Goal: Register for event/course

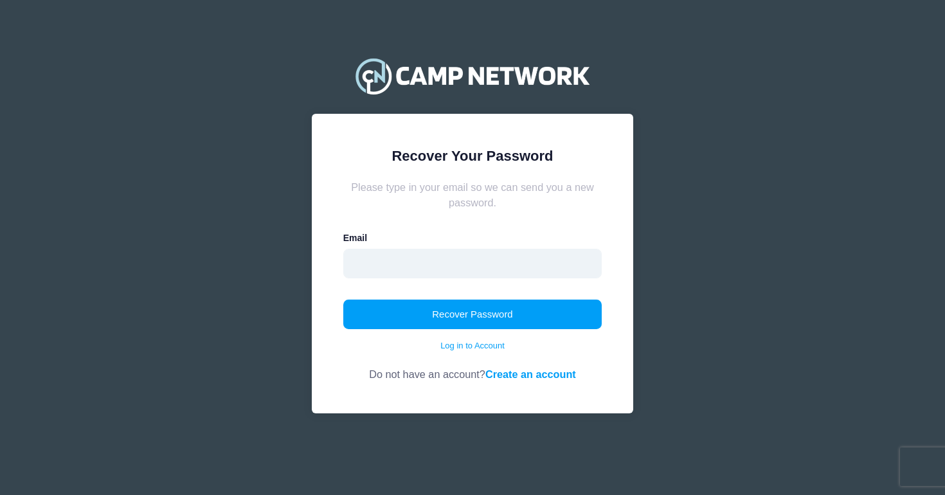
click at [483, 263] on input "email" at bounding box center [472, 264] width 259 height 30
type input "[EMAIL_ADDRESS][DOMAIN_NAME]"
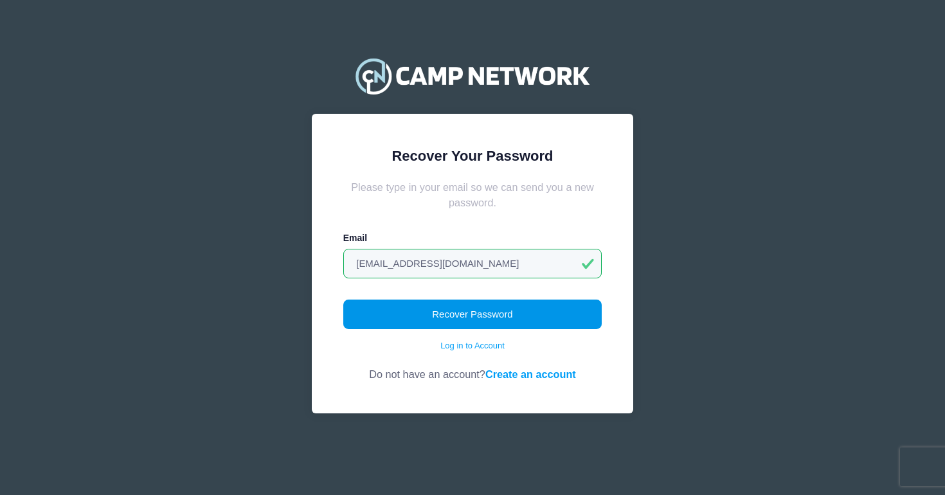
click at [437, 300] on button "Recover Password" at bounding box center [472, 315] width 259 height 30
click at [449, 310] on button "Recover Password" at bounding box center [472, 315] width 259 height 30
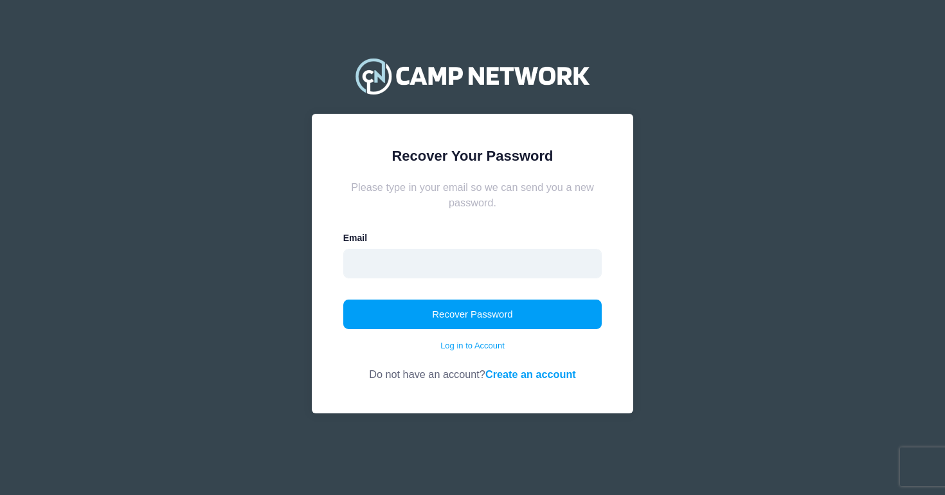
click at [500, 274] on input "email" at bounding box center [472, 264] width 259 height 30
type input "lexie.morlini@gmail.com"
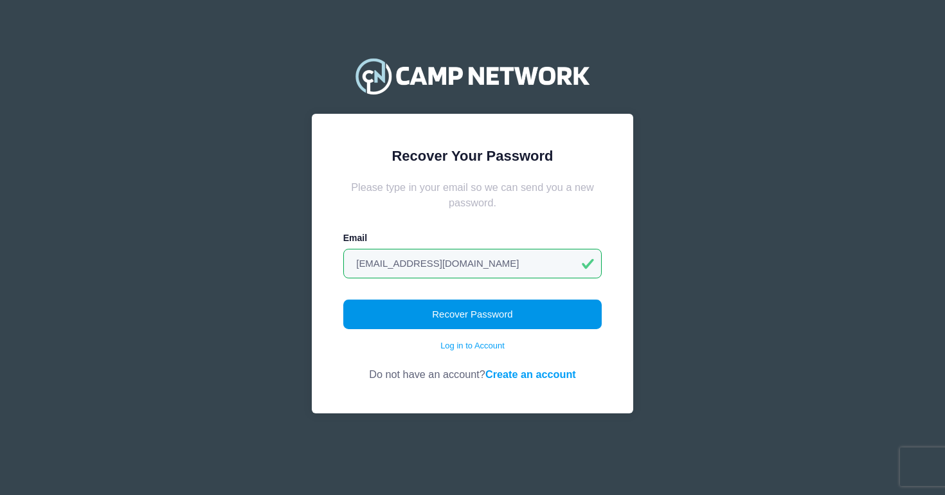
click at [460, 309] on button "Recover Password" at bounding box center [472, 315] width 259 height 30
click at [544, 308] on button "Recover Password" at bounding box center [472, 315] width 259 height 30
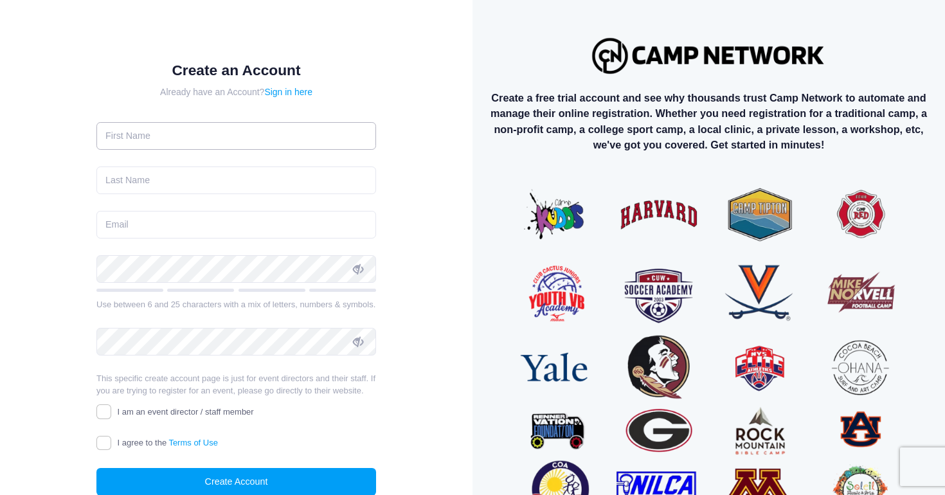
click at [276, 127] on input "text" at bounding box center [236, 136] width 280 height 28
type input "Lexie"
type input "Morlini"
type input "Lexie.morlini@gmail.com"
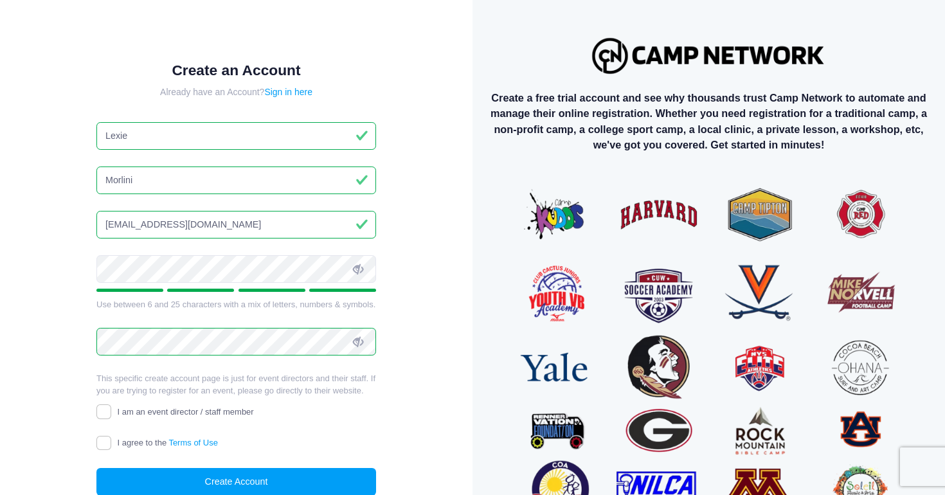
click at [112, 443] on label "I agree to the Terms of Use" at bounding box center [156, 442] width 121 height 13
click at [111, 443] on input "I agree to the Terms of Use" at bounding box center [103, 443] width 15 height 15
checkbox input "true"
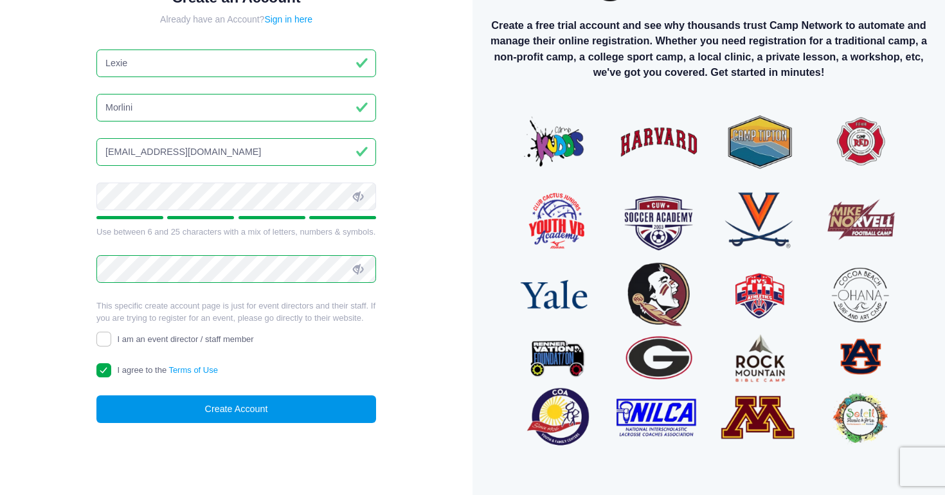
click at [256, 408] on button "Create Account" at bounding box center [236, 409] width 280 height 28
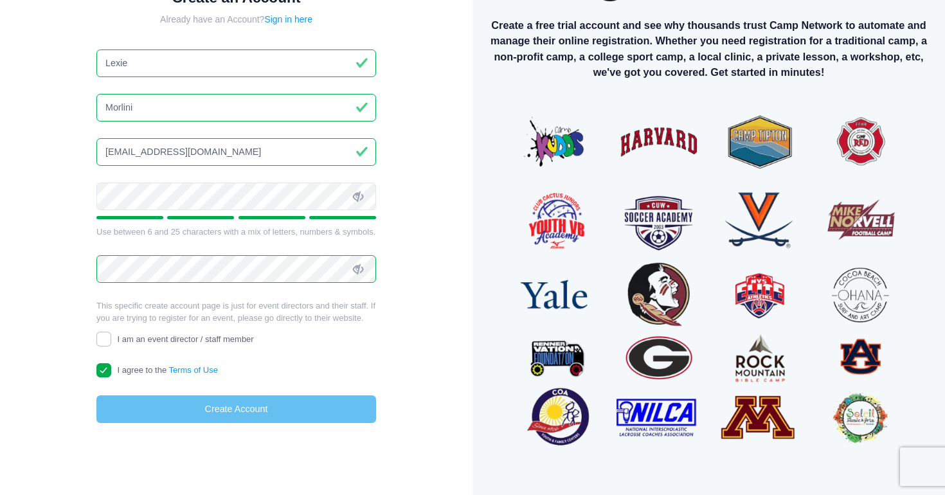
scroll to position [65, 0]
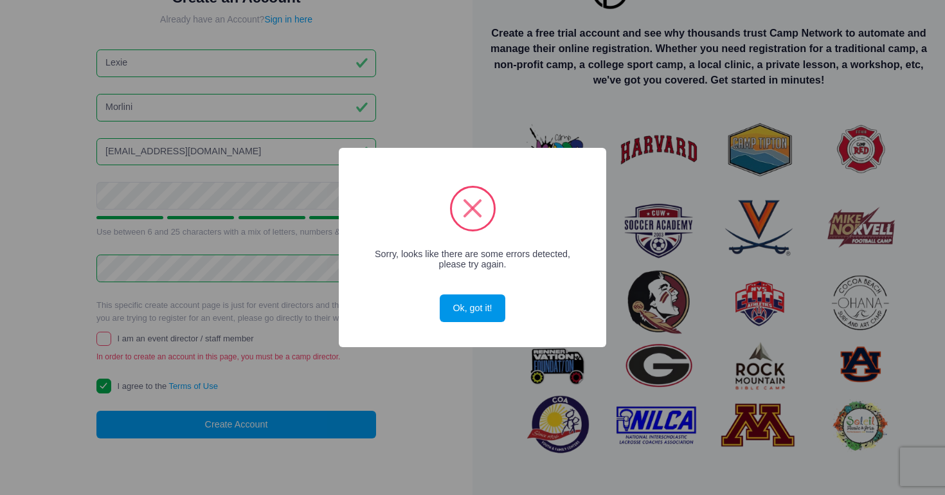
click at [473, 310] on button "Ok, got it!" at bounding box center [473, 308] width 66 height 28
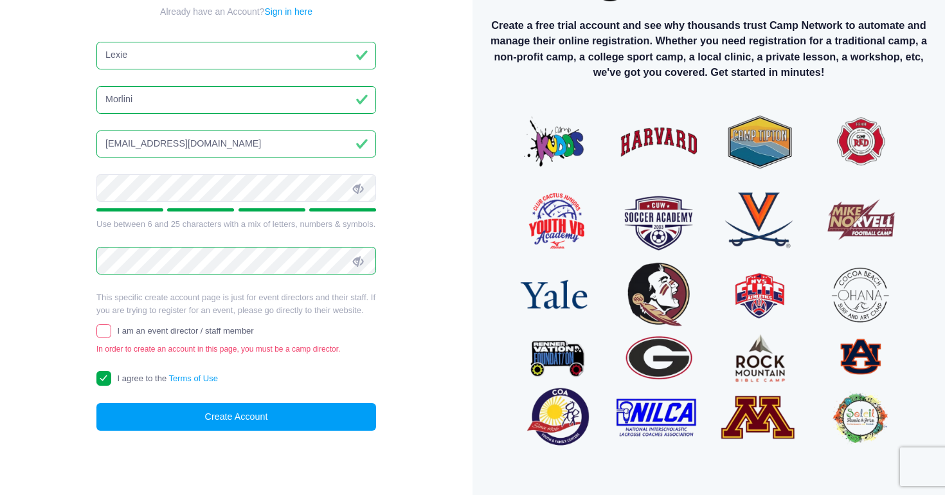
scroll to position [0, 0]
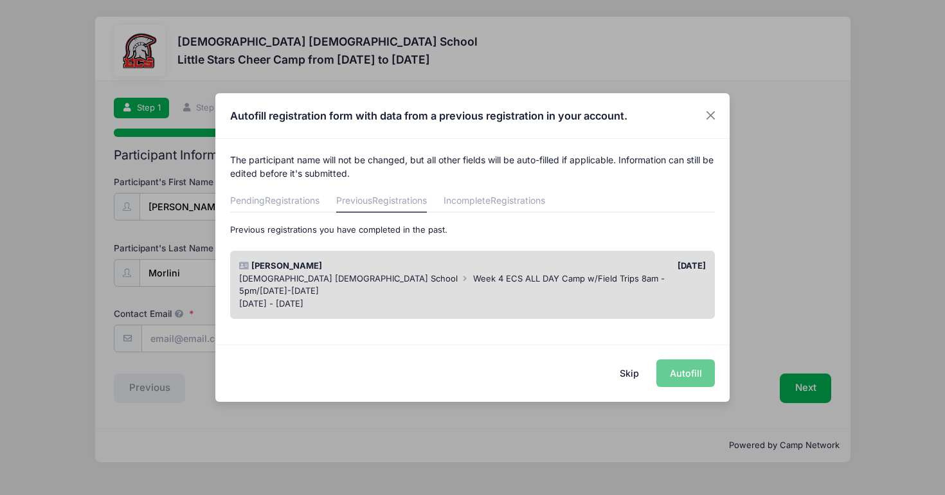
click at [638, 371] on button "Skip" at bounding box center [630, 373] width 46 height 28
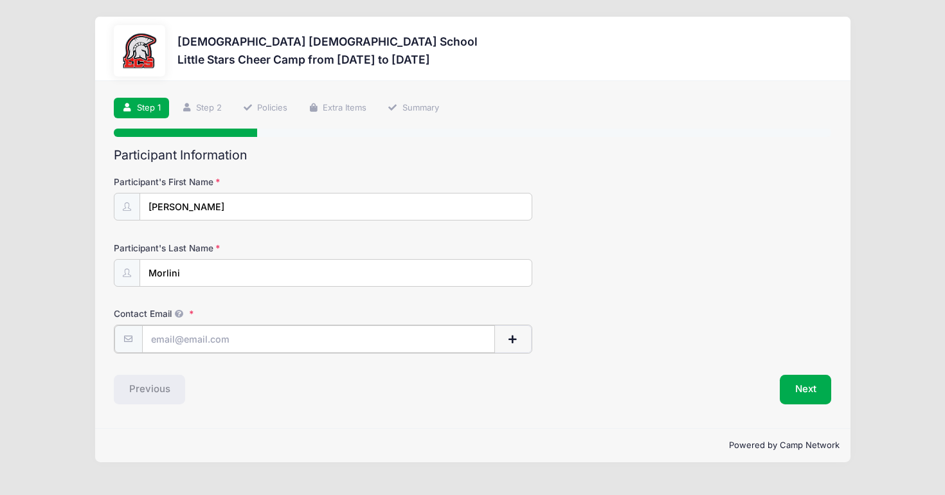
click at [278, 341] on input "Contact Email" at bounding box center [318, 339] width 353 height 28
type input "Lexie.morlini@gmail.com"
click at [802, 385] on button "Next" at bounding box center [806, 388] width 52 height 30
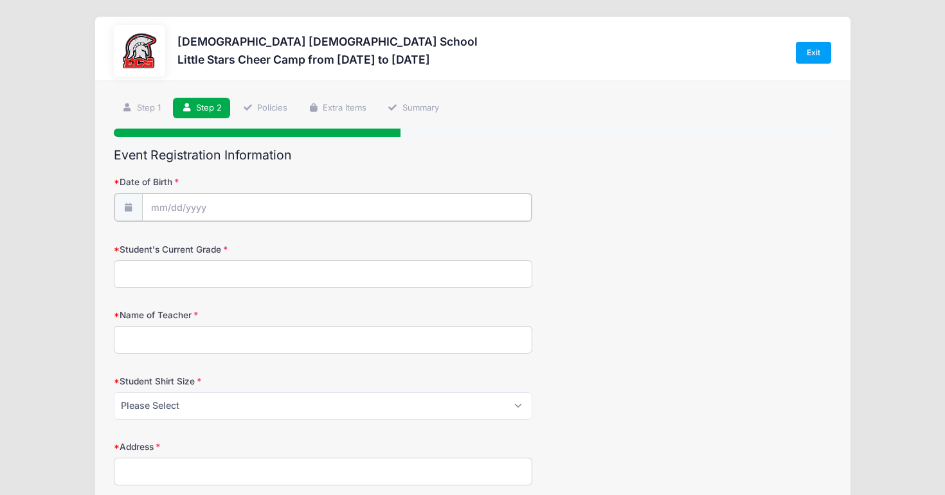
click at [319, 207] on input "Date of Birth" at bounding box center [336, 207] width 389 height 28
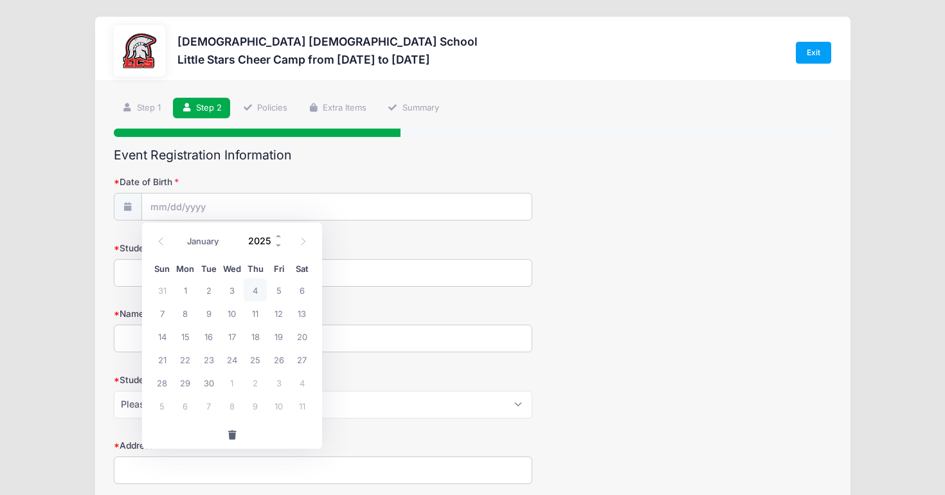
click at [267, 240] on input "2025" at bounding box center [263, 240] width 42 height 19
click at [278, 246] on span at bounding box center [278, 246] width 9 height 10
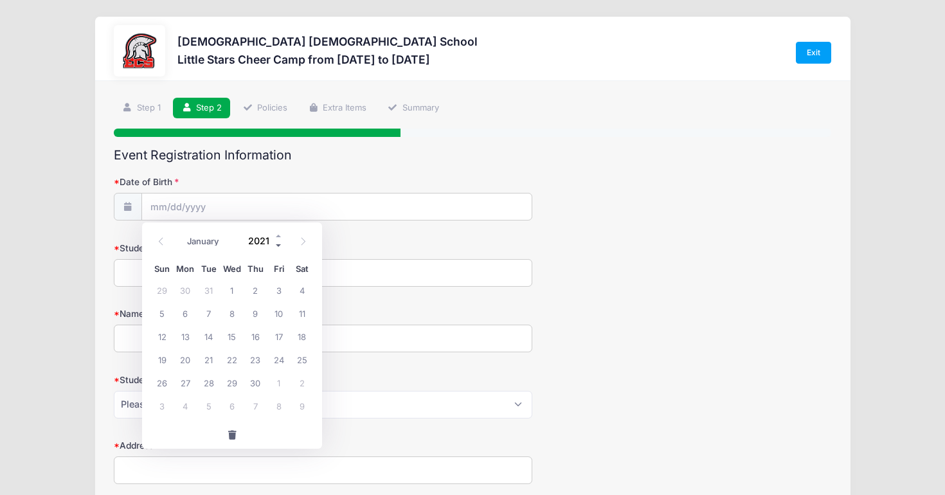
click at [278, 246] on span at bounding box center [278, 246] width 9 height 10
type input "2019"
click at [161, 246] on span at bounding box center [160, 242] width 21 height 22
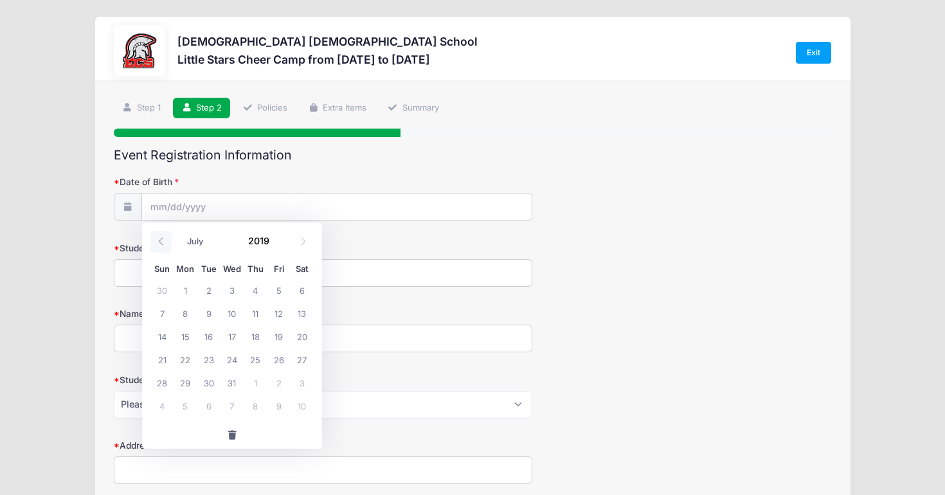
click at [161, 246] on span at bounding box center [160, 242] width 21 height 22
select select "2"
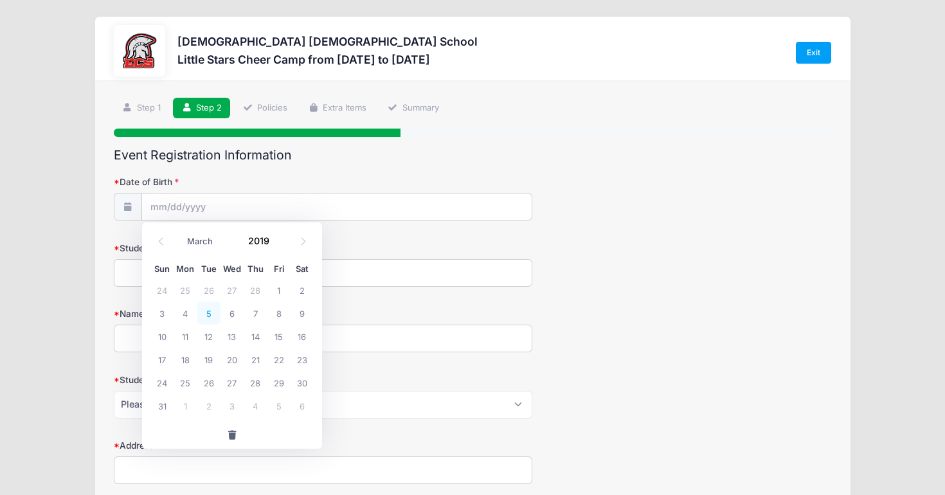
click at [212, 315] on span "5" at bounding box center [208, 312] width 23 height 23
type input "03/05/2019"
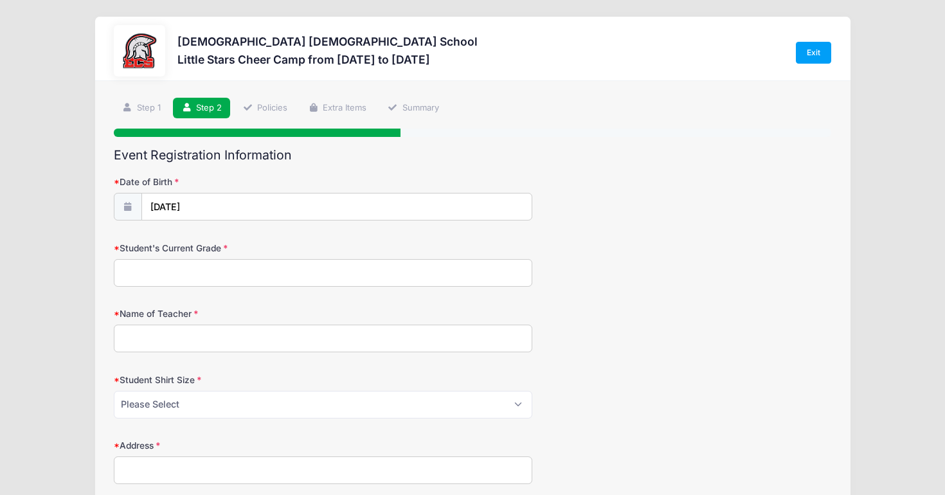
click at [183, 273] on input "Student's Current Grade" at bounding box center [323, 273] width 418 height 28
type input "First Grade"
click at [195, 338] on input "Name of Teacher" at bounding box center [323, 339] width 418 height 28
type input "Mrs. Rogers"
click at [192, 406] on select "Please Select XS S M L XL XXL" at bounding box center [323, 405] width 418 height 28
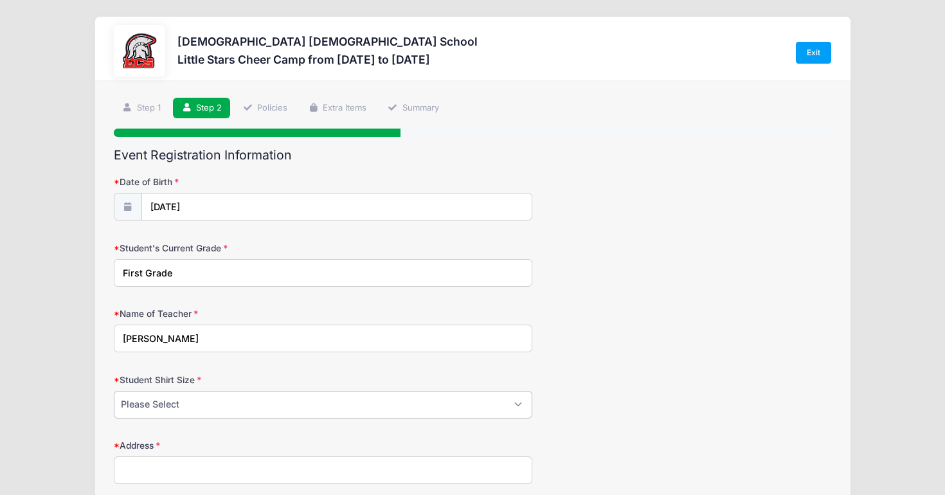
select select "XS"
click at [114, 391] on select "Please Select XS S M L XL XXL" at bounding box center [323, 405] width 418 height 28
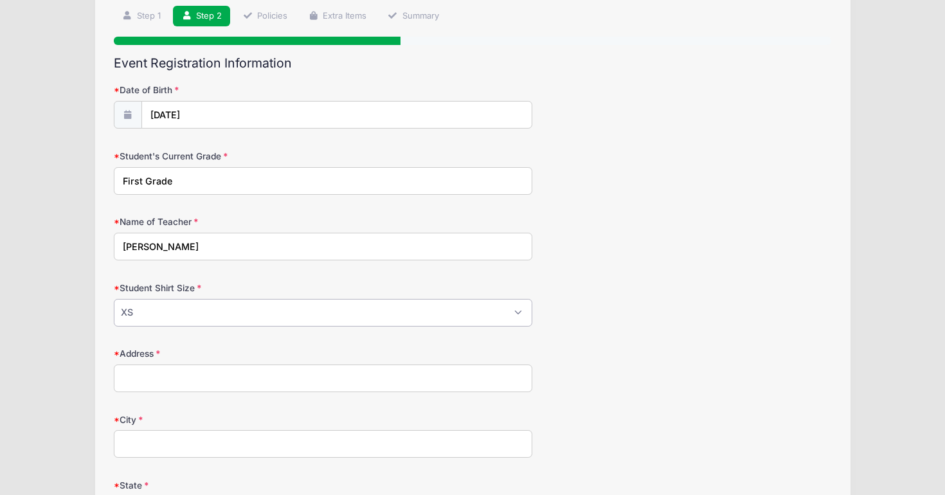
scroll to position [99, 0]
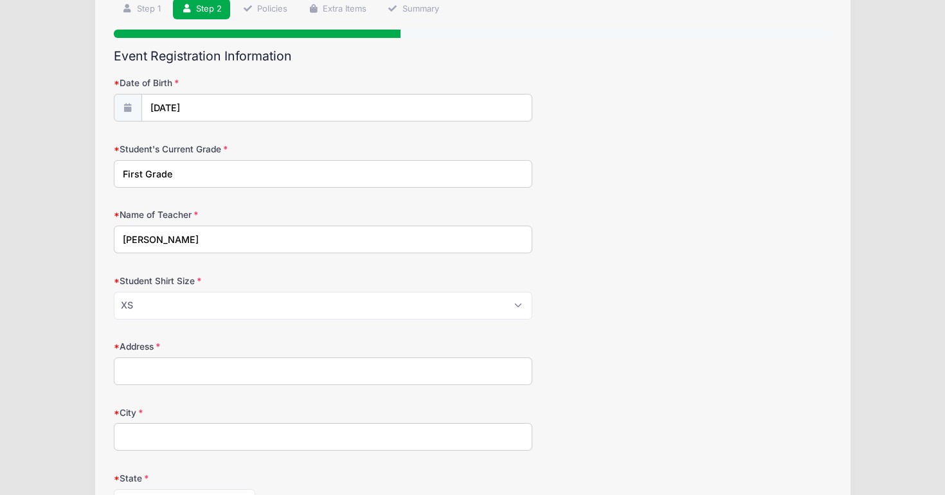
click at [179, 373] on input "Address" at bounding box center [323, 371] width 418 height 28
type input "9807 Casa Mar Circle"
type input "Fort Myers"
select select "FL"
type input "33919"
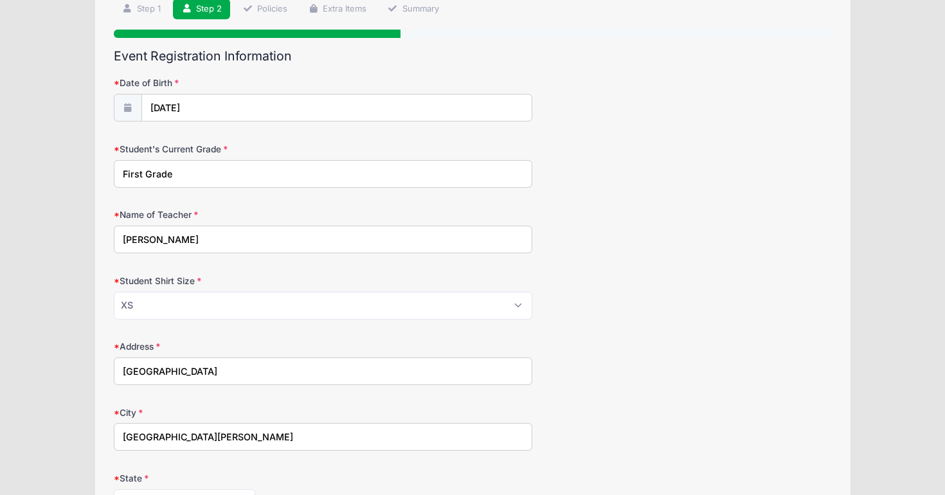
type input "(239) 878-7470"
type input "Lexie.morlini@gmail.com"
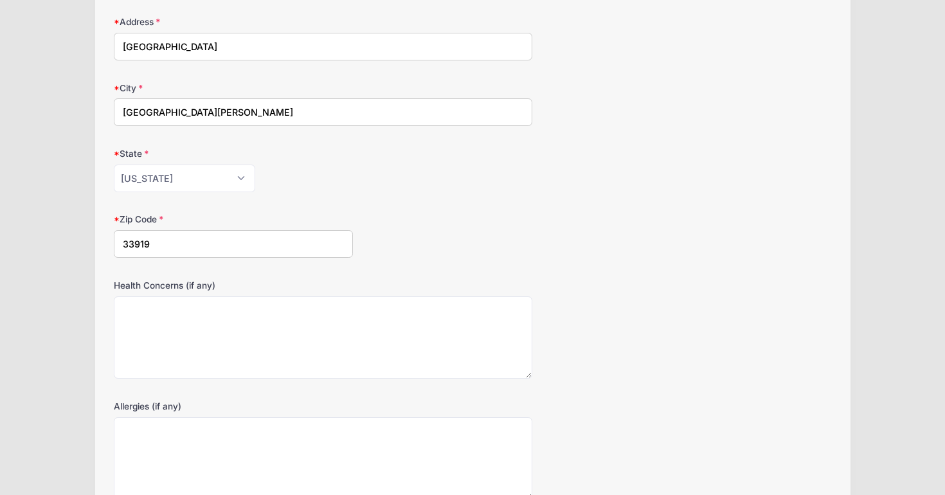
scroll to position [459, 0]
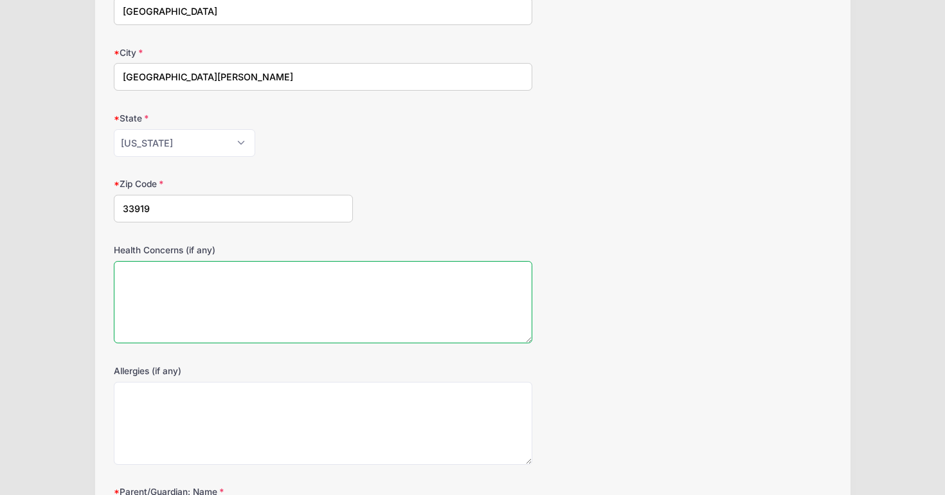
click at [184, 292] on textarea "Health Concerns (if any)" at bounding box center [323, 302] width 418 height 83
type textarea "N/A"
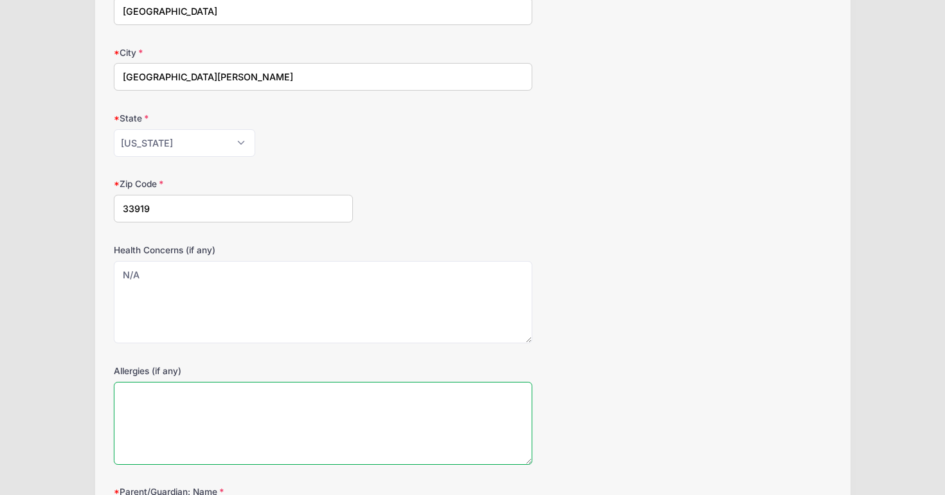
click at [163, 447] on textarea "Allergies (if any)" at bounding box center [323, 423] width 418 height 83
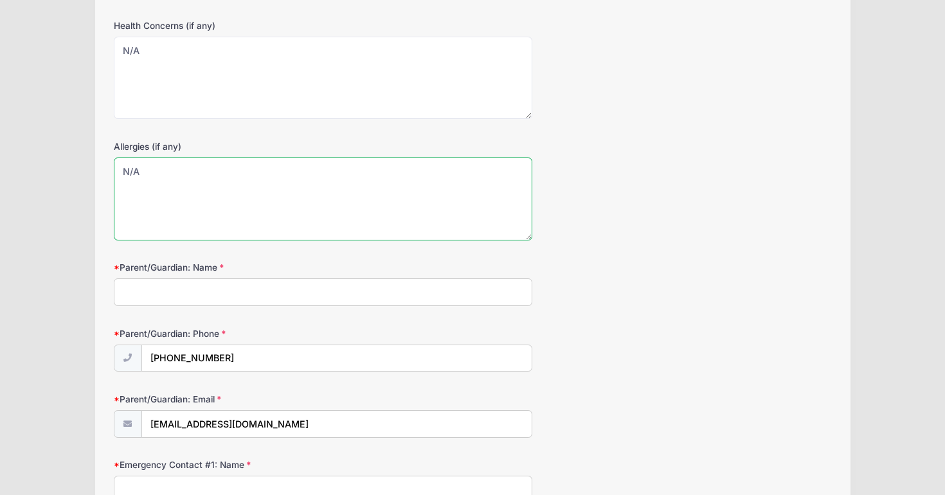
scroll to position [684, 0]
type textarea "N/A"
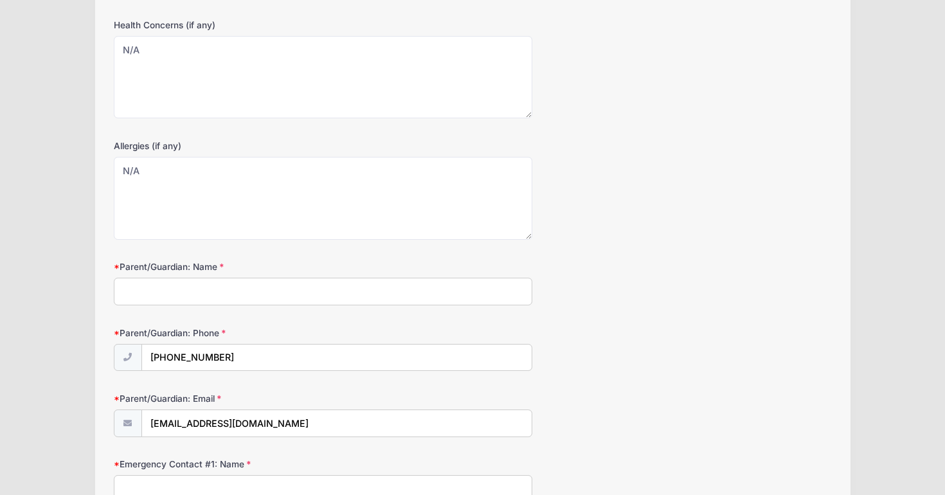
click at [177, 282] on input "Parent/Guardian: Name" at bounding box center [323, 292] width 418 height 28
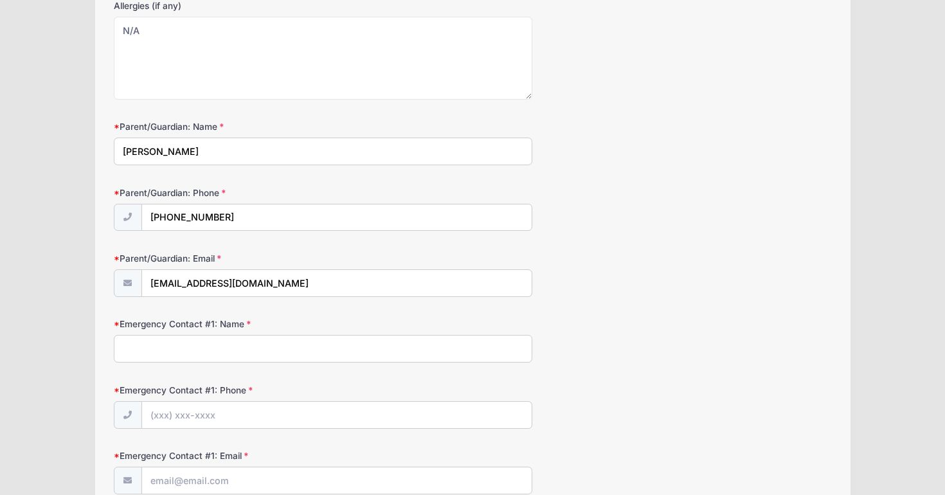
scroll to position [968, 0]
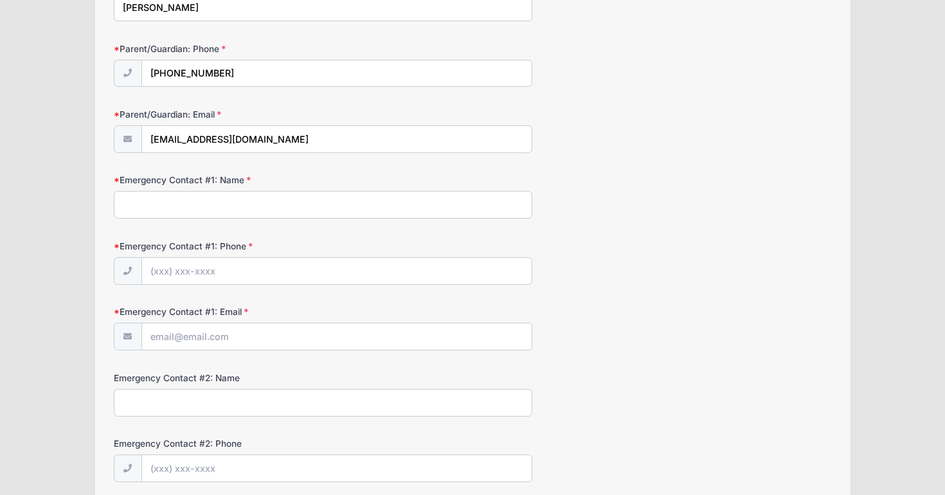
type input "Lexie Morlini"
click at [192, 208] on input "Emergency Contact #1: Name" at bounding box center [323, 205] width 418 height 28
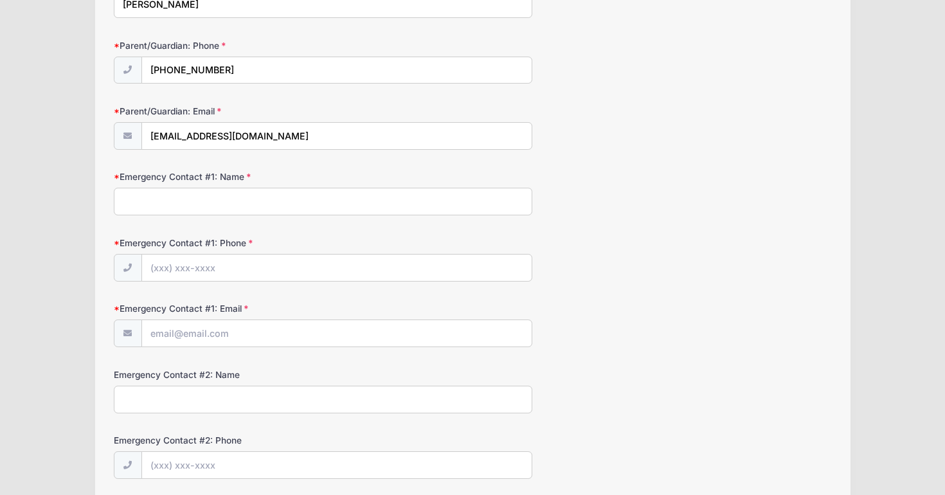
scroll to position [972, 0]
type input "D"
type input "Lexie Morlini"
type input "(239) 878-7470"
type input "Lexie.morlini@gmail.com"
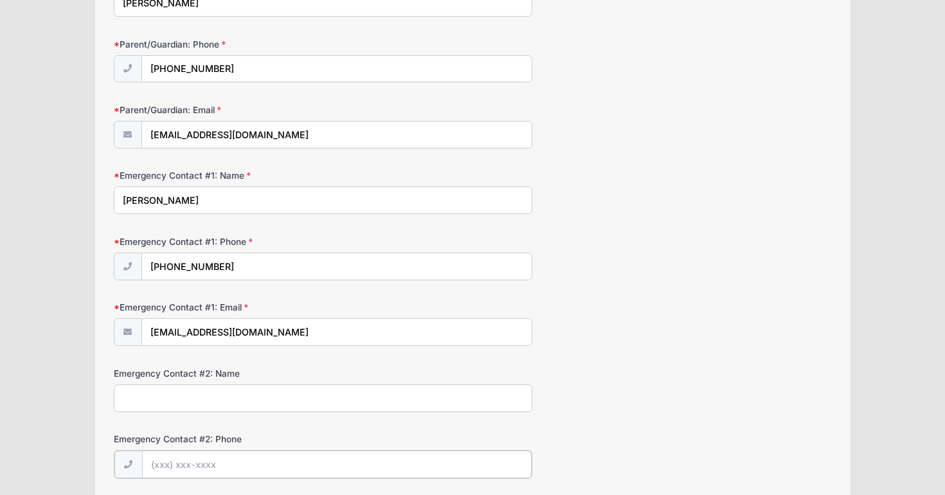
type input "(239) 878-7470"
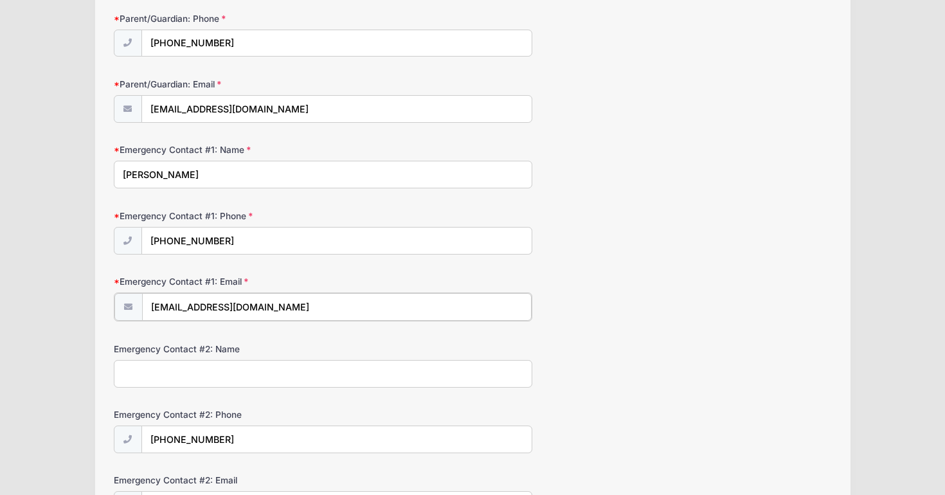
scroll to position [1001, 0]
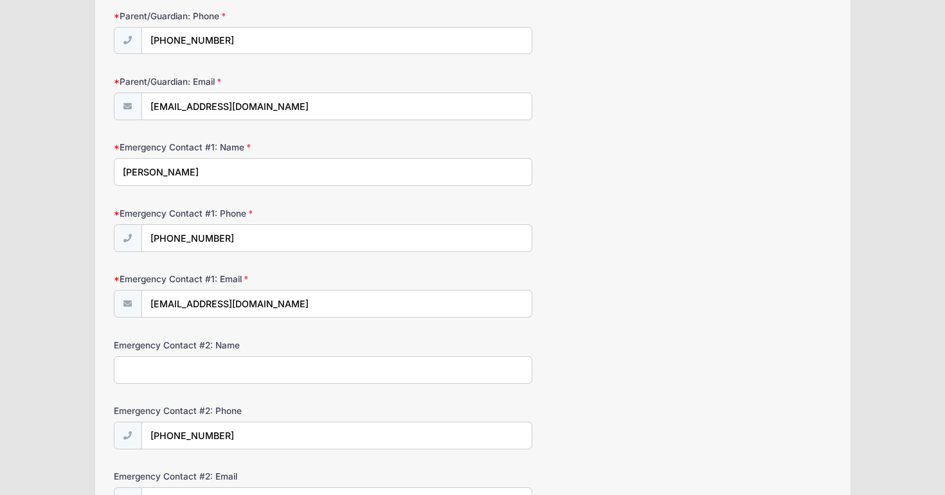
click at [237, 377] on input "Emergency Contact #2: Name" at bounding box center [323, 370] width 418 height 28
type input "Daniel Morlini"
drag, startPoint x: 253, startPoint y: 441, endPoint x: 107, endPoint y: 436, distance: 145.3
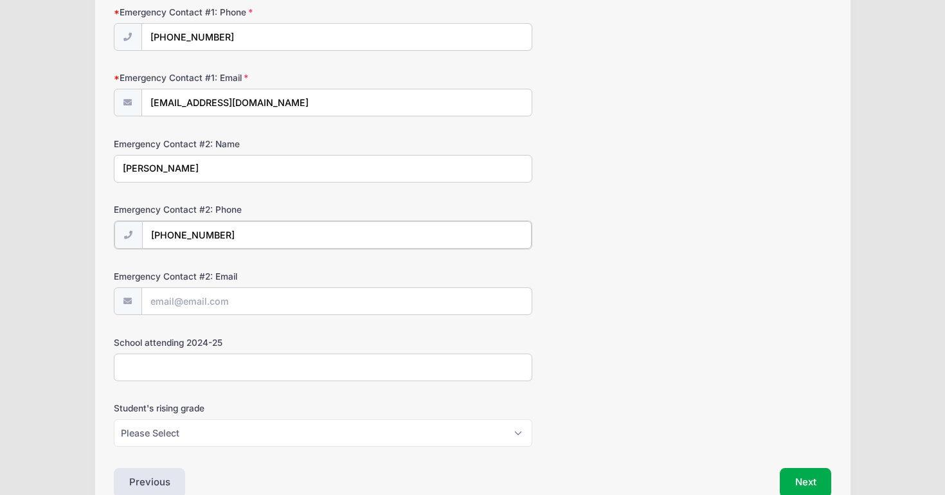
scroll to position [1204, 0]
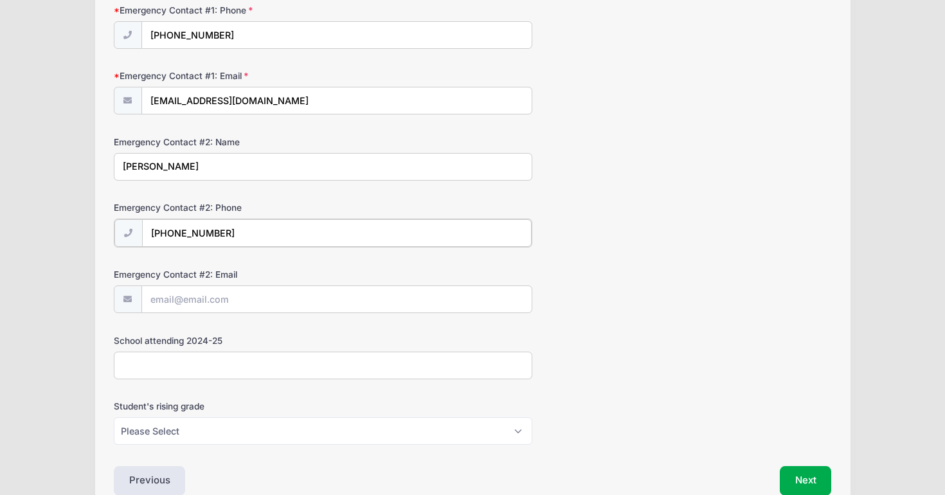
type input "(561) 723-3916"
click at [213, 288] on input "Emergency Contact #2: Email" at bounding box center [336, 299] width 389 height 28
type input "drmorlin@gmail.com"
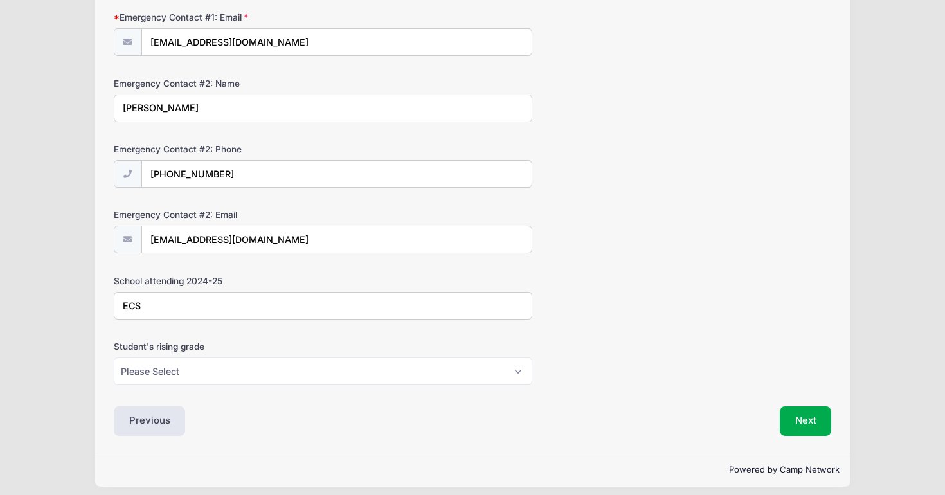
scroll to position [1270, 0]
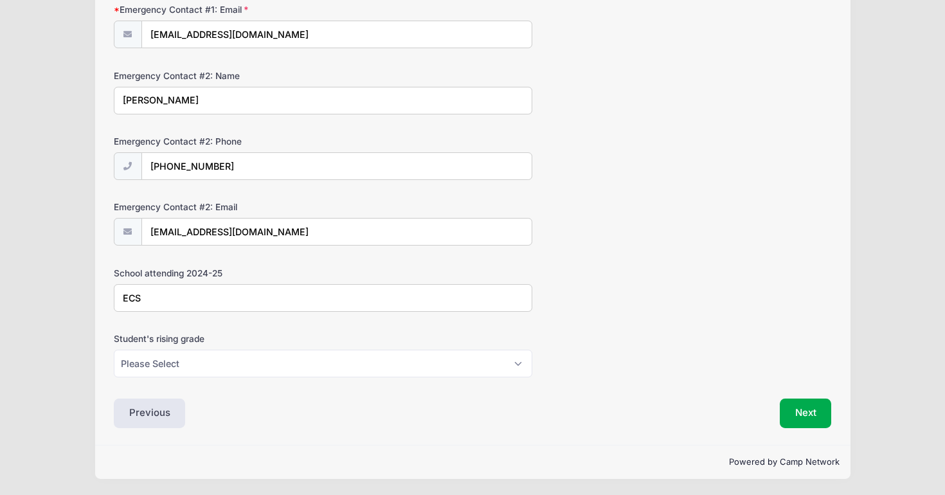
type input "ECS"
click at [182, 361] on select "Please Select K5 1st 2nd 3rd 4th 5th 6th 7th 8th" at bounding box center [323, 364] width 418 height 28
click at [409, 368] on select "Please Select K5 1st 2nd 3rd 4th 5th 6th 7th 8th" at bounding box center [323, 364] width 418 height 28
select select "2nd"
click at [114, 350] on select "Please Select K5 1st 2nd 3rd 4th 5th 6th 7th 8th" at bounding box center [323, 364] width 418 height 28
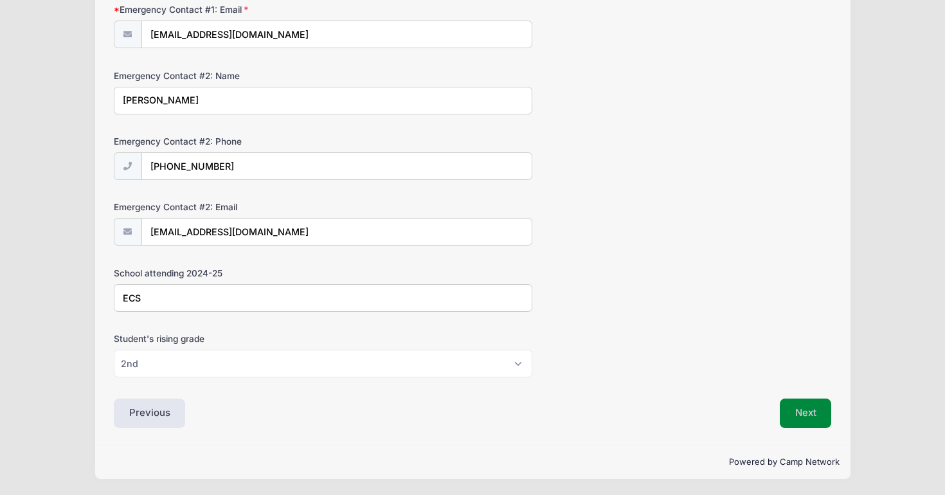
click at [805, 407] on button "Next" at bounding box center [806, 413] width 52 height 30
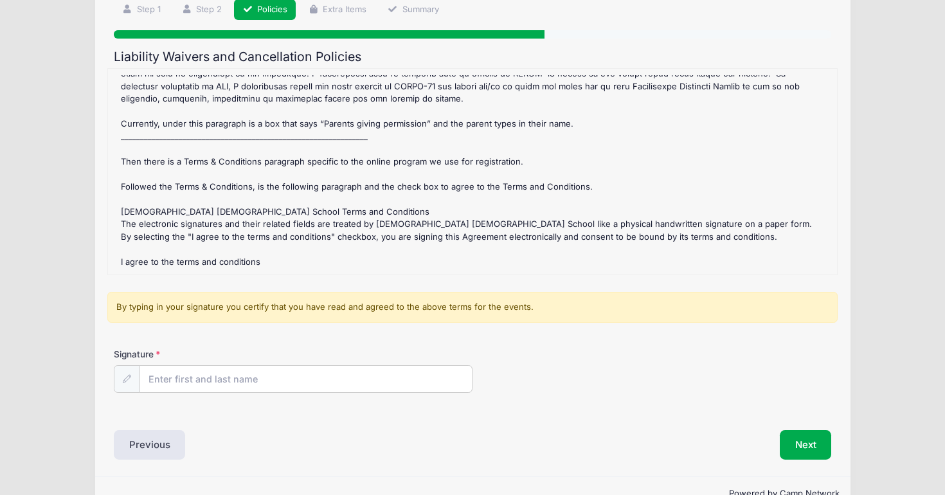
scroll to position [130, 0]
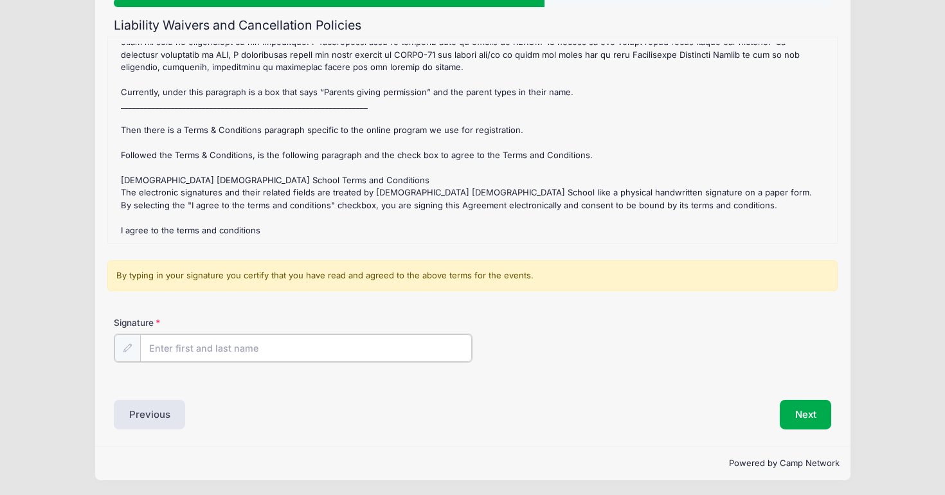
click at [277, 343] on input "Signature" at bounding box center [306, 348] width 332 height 28
type input "l"
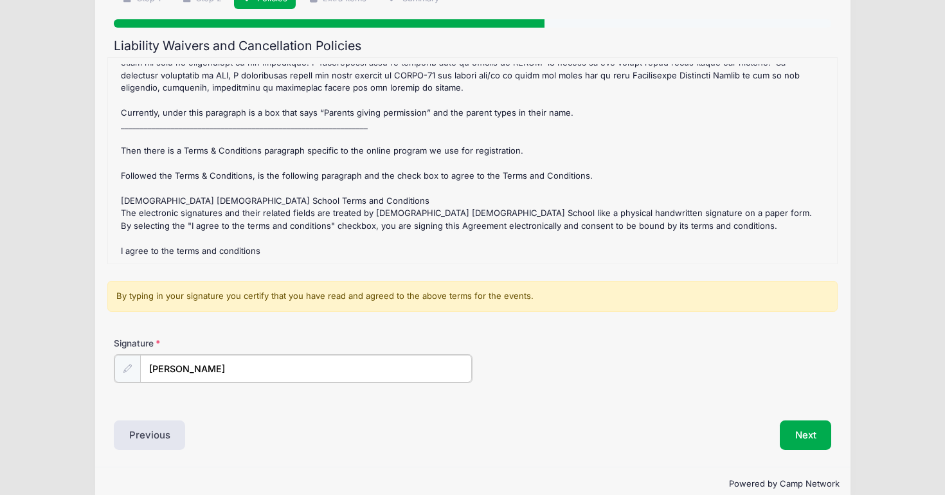
scroll to position [131, 0]
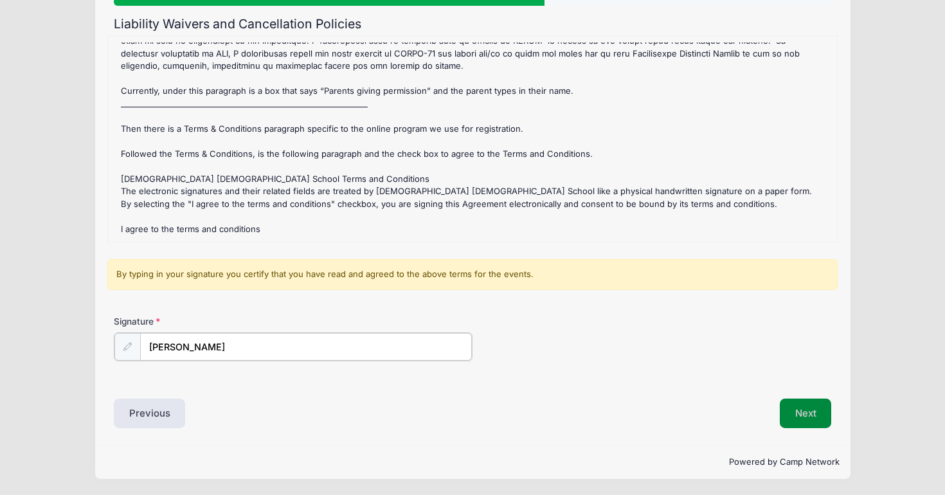
type input "Lexie Morlini"
click at [813, 412] on button "Next" at bounding box center [806, 413] width 52 height 30
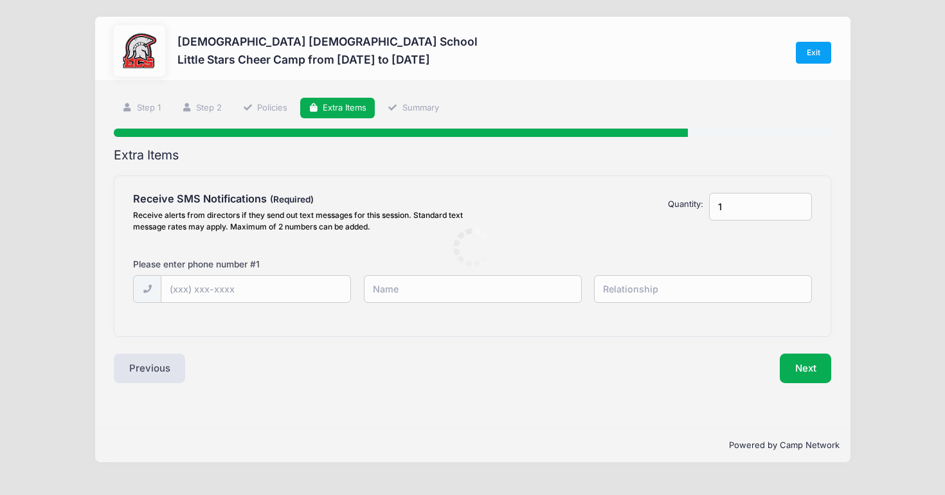
scroll to position [0, 0]
click at [214, 289] on input "text" at bounding box center [255, 290] width 189 height 28
type input "(239) 878-7470"
type input "Lexie"
type input "Mother"
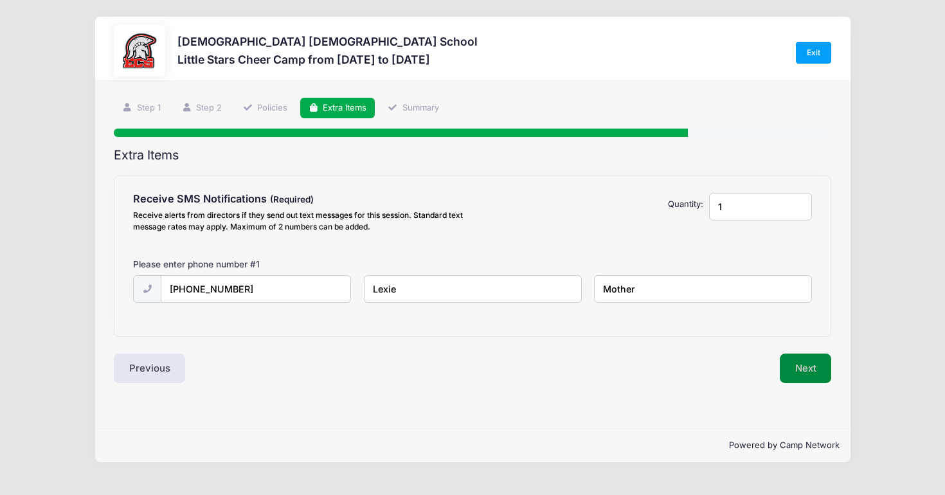
click at [818, 368] on button "Next" at bounding box center [806, 369] width 52 height 30
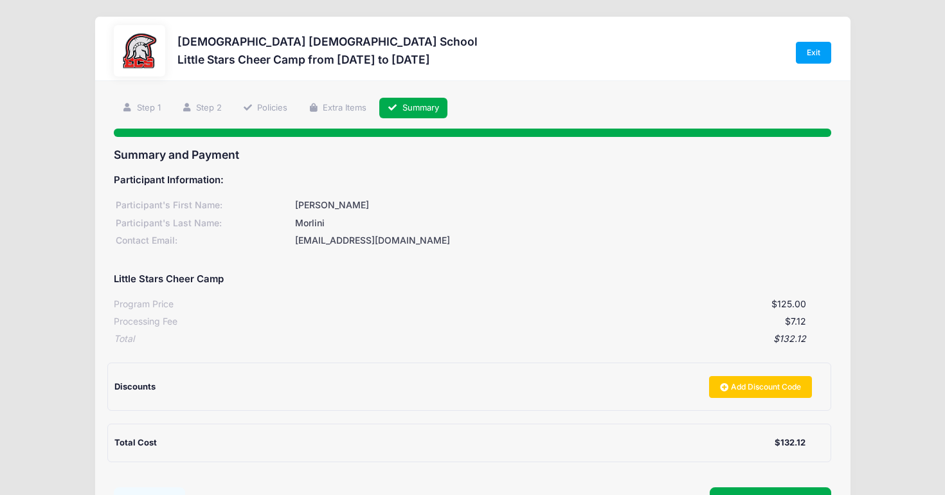
scroll to position [114, 0]
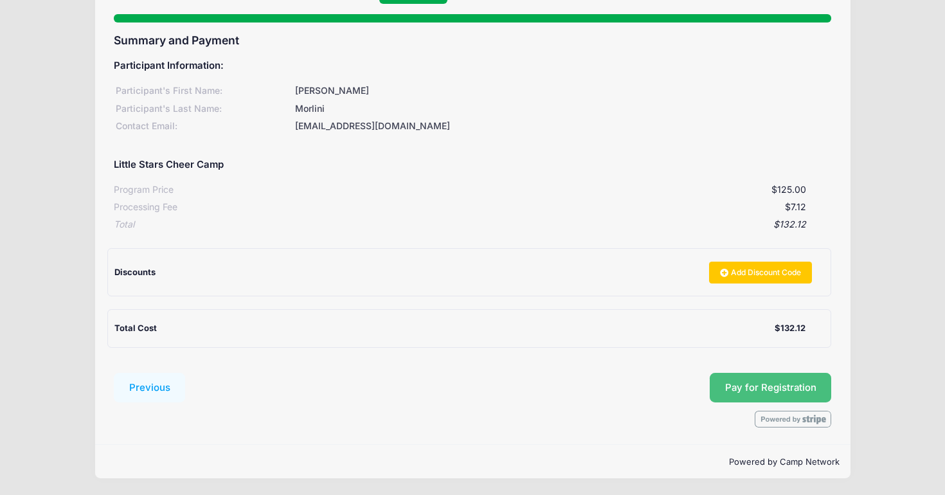
click at [800, 384] on button "Pay for Registration" at bounding box center [771, 388] width 122 height 30
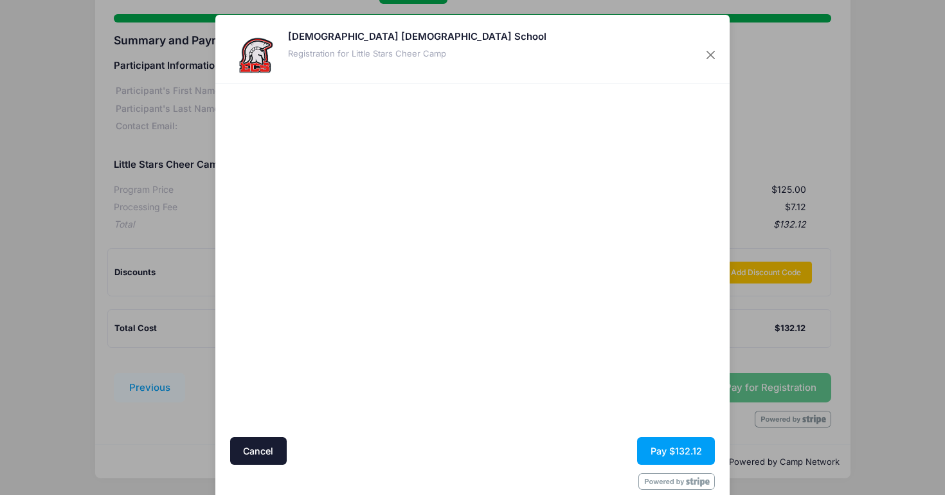
scroll to position [24, 0]
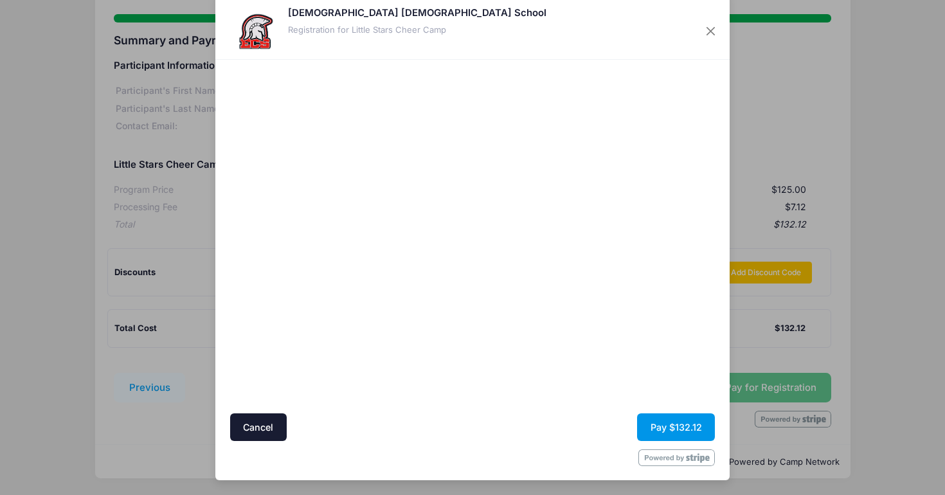
click at [668, 427] on button "Pay $132.12" at bounding box center [676, 427] width 78 height 28
